Goal: Use online tool/utility: Utilize a website feature to perform a specific function

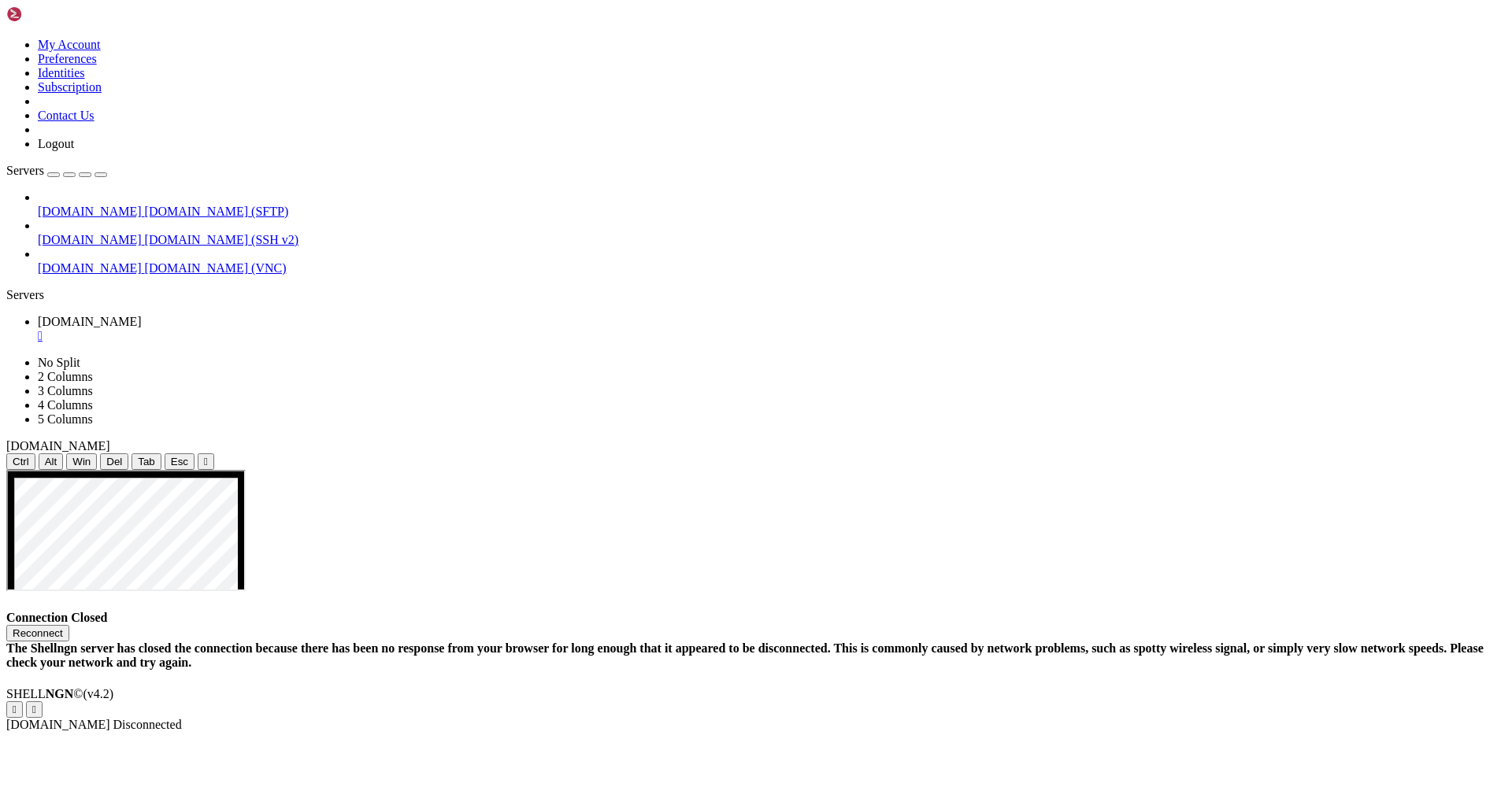
click at [70, 626] on button "Reconnect" at bounding box center [38, 634] width 63 height 17
